Goal: Information Seeking & Learning: Learn about a topic

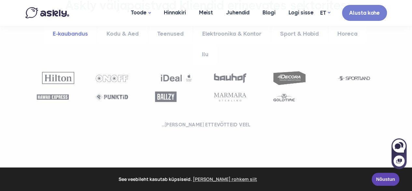
scroll to position [293, 0]
click at [199, 124] on h2 "...ja sadu ettevõtteid veel" at bounding box center [207, 124] width 346 height 7
click at [283, 97] on img at bounding box center [284, 96] width 22 height 9
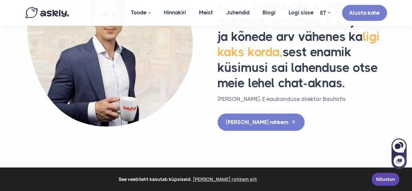
scroll to position [717, 0]
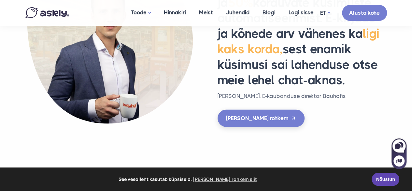
click at [252, 122] on link "[PERSON_NAME] rohkem" at bounding box center [261, 118] width 87 height 17
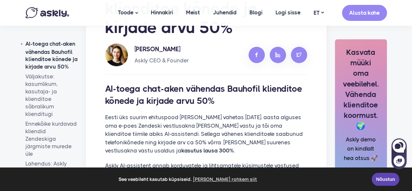
scroll to position [121, 0]
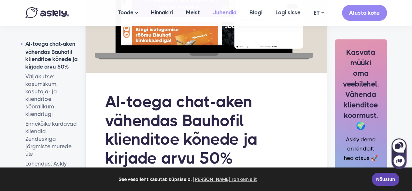
click at [220, 14] on link "Juhendid" at bounding box center [225, 12] width 37 height 25
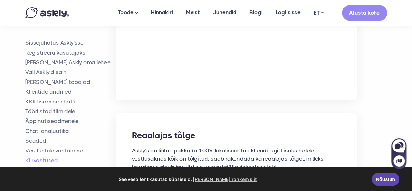
scroll to position [3618, 0]
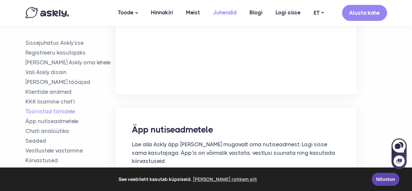
scroll to position [2314, 0]
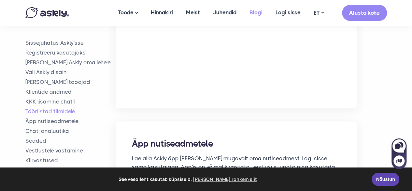
click at [263, 14] on link "Blogi" at bounding box center [256, 12] width 26 height 25
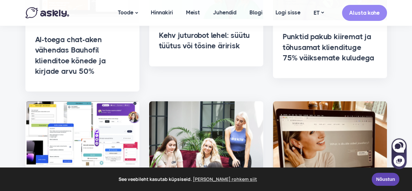
scroll to position [130, 0]
